Goal: Information Seeking & Learning: Learn about a topic

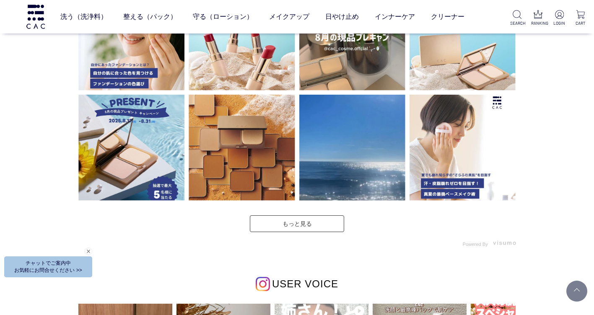
scroll to position [2429, 0]
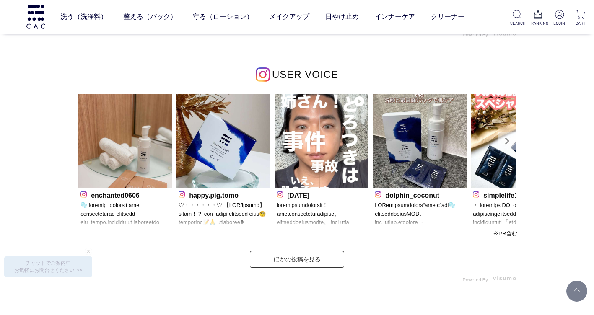
click at [509, 139] on link "Next" at bounding box center [507, 141] width 18 height 18
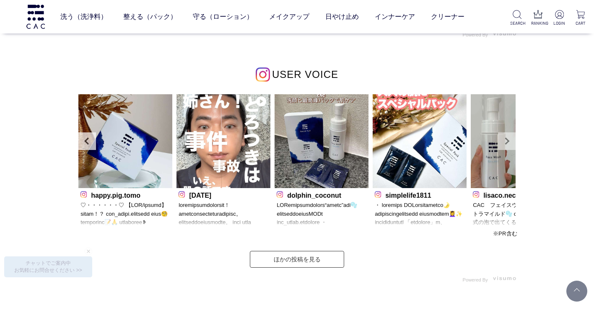
click at [509, 139] on link "Next" at bounding box center [507, 141] width 18 height 18
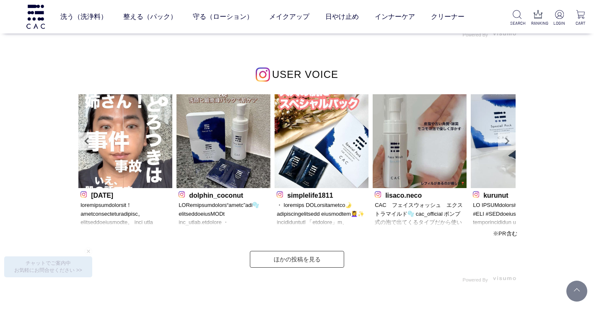
click at [509, 139] on link "Next" at bounding box center [507, 141] width 18 height 18
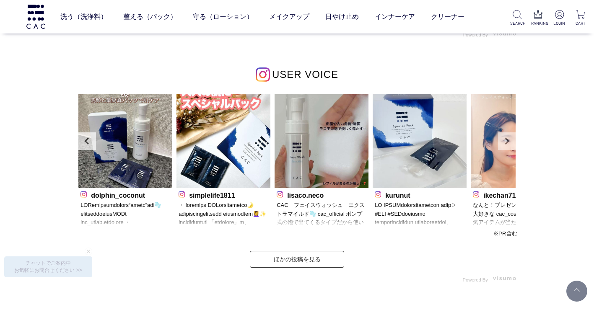
click at [509, 139] on link "Next" at bounding box center [507, 141] width 18 height 18
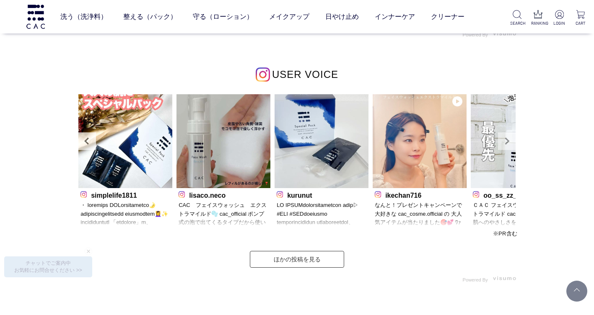
click at [509, 139] on link "Next" at bounding box center [507, 141] width 18 height 18
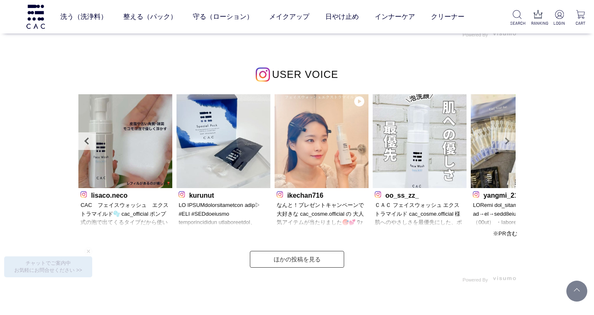
click at [509, 141] on link "Next" at bounding box center [507, 141] width 18 height 18
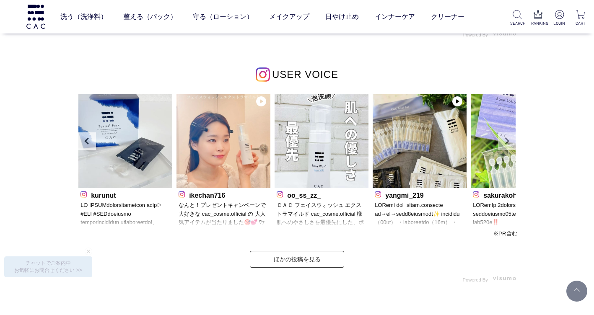
click at [509, 141] on link "Next" at bounding box center [507, 141] width 18 height 18
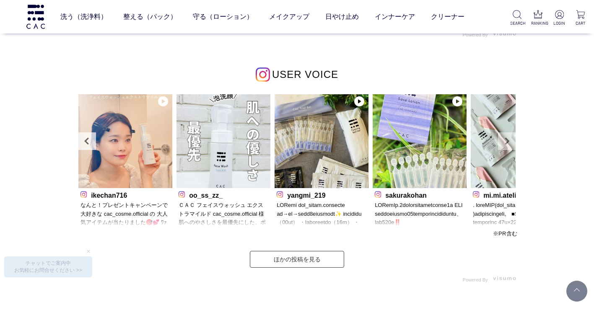
click at [508, 142] on link "Next" at bounding box center [507, 141] width 18 height 18
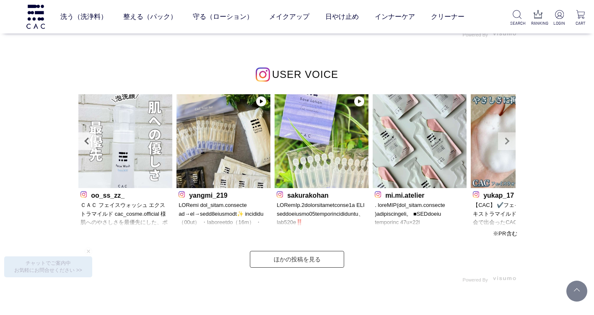
click at [508, 142] on link "Next" at bounding box center [507, 141] width 18 height 18
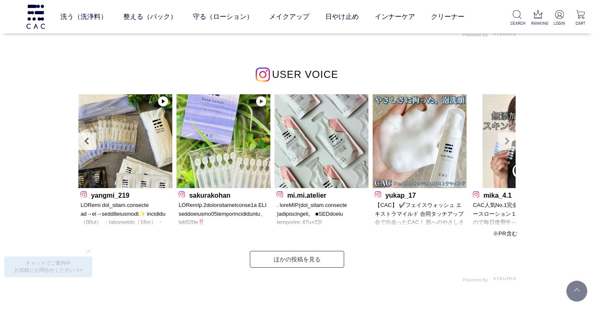
click at [506, 142] on link "Next" at bounding box center [507, 141] width 18 height 18
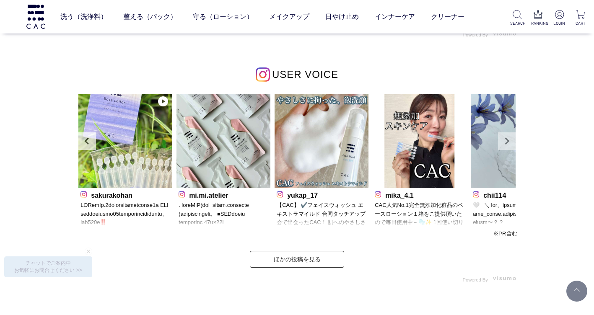
click at [506, 142] on link "Next" at bounding box center [507, 141] width 18 height 18
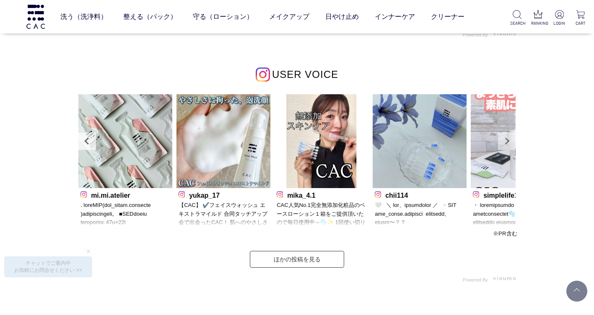
click at [505, 142] on link "Next" at bounding box center [507, 141] width 18 height 18
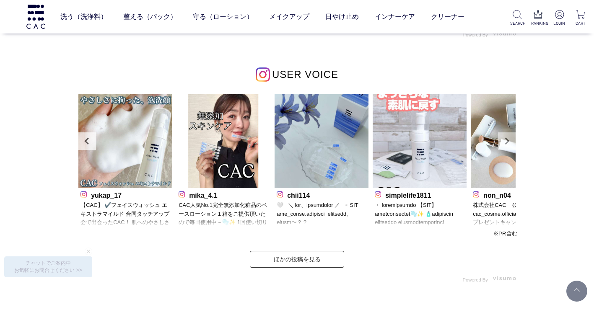
click at [505, 142] on link "Next" at bounding box center [507, 141] width 18 height 18
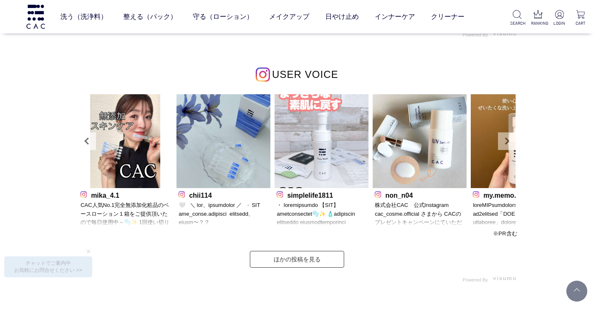
click at [505, 142] on link "Next" at bounding box center [507, 141] width 18 height 18
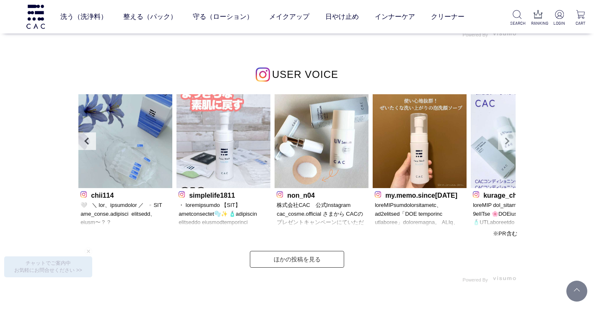
click at [505, 142] on link "Next" at bounding box center [507, 141] width 18 height 18
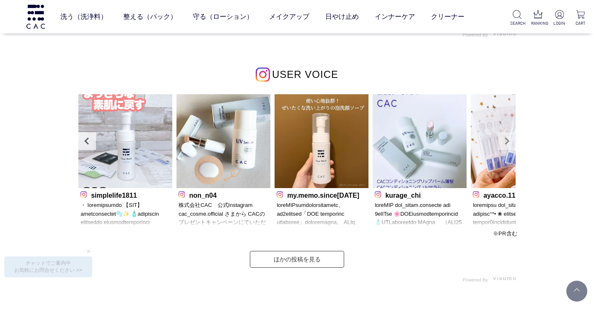
click at [503, 142] on link "Next" at bounding box center [507, 141] width 18 height 18
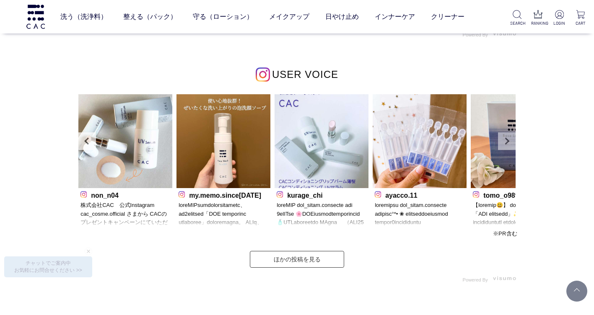
click at [503, 142] on link "Next" at bounding box center [507, 141] width 18 height 18
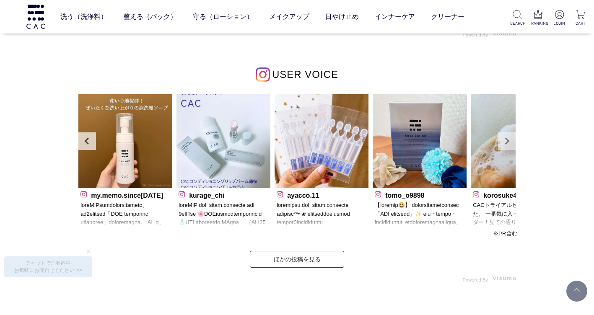
click at [503, 142] on link "Next" at bounding box center [507, 141] width 18 height 18
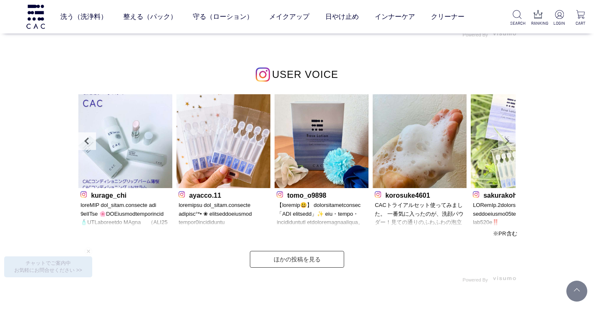
click at [508, 140] on link "Next" at bounding box center [507, 141] width 18 height 18
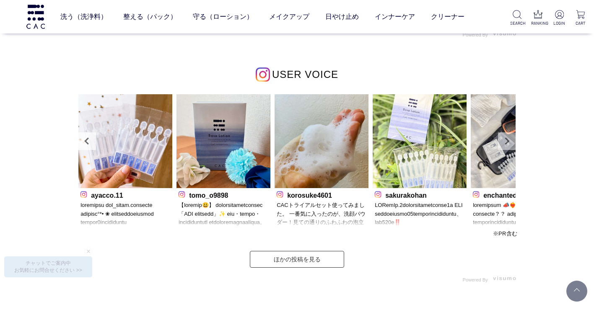
click at [507, 139] on link "Next" at bounding box center [507, 141] width 18 height 18
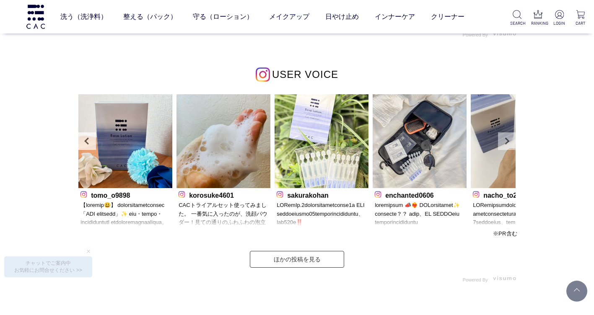
click at [506, 139] on link "Next" at bounding box center [507, 141] width 18 height 18
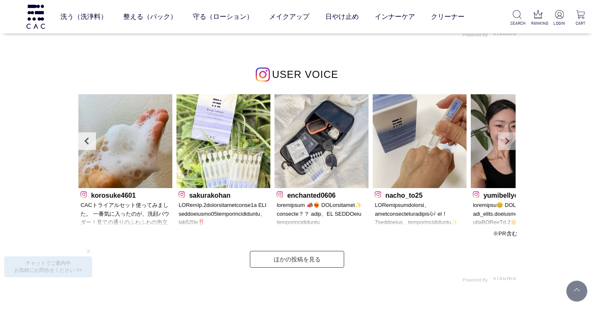
click at [506, 139] on link "Next" at bounding box center [507, 141] width 18 height 18
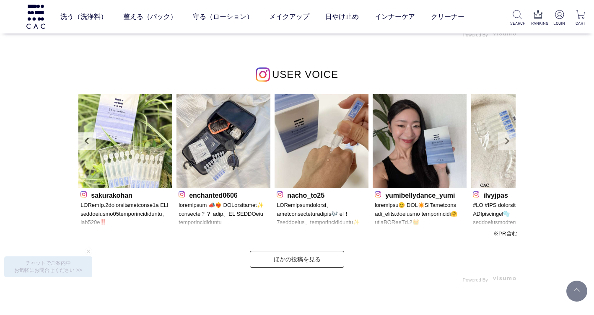
click at [506, 139] on link "Next" at bounding box center [507, 141] width 18 height 18
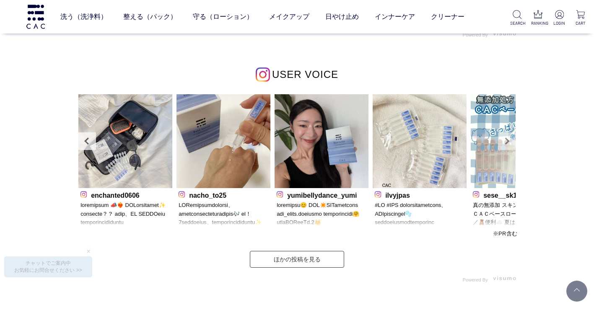
click at [504, 139] on link "Next" at bounding box center [507, 141] width 18 height 18
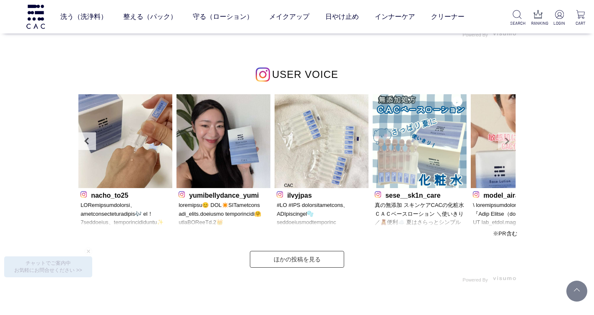
click at [504, 138] on link "Next" at bounding box center [507, 141] width 18 height 18
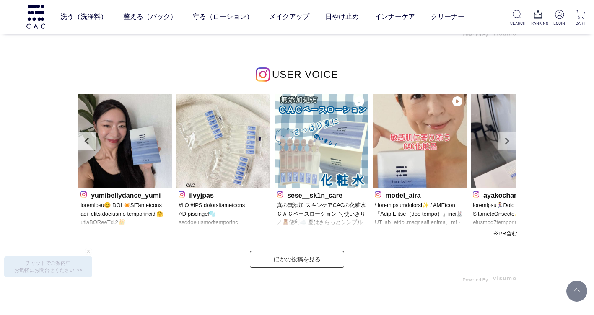
click at [504, 138] on link "Next" at bounding box center [507, 141] width 18 height 18
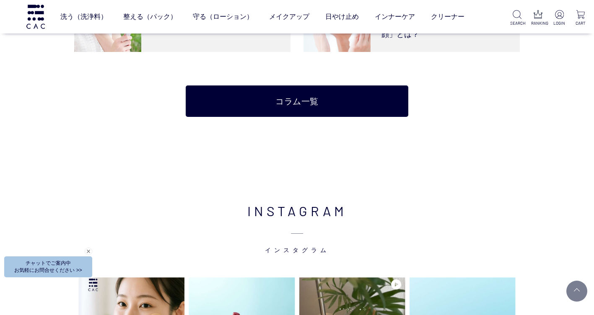
scroll to position [1717, 0]
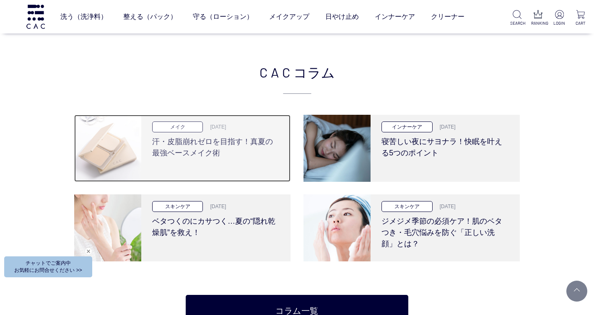
click at [156, 143] on h3 "汗・皮脂崩れゼロを目指す！真夏の最強ベースメイク術" at bounding box center [215, 145] width 127 height 26
